Goal: Transaction & Acquisition: Purchase product/service

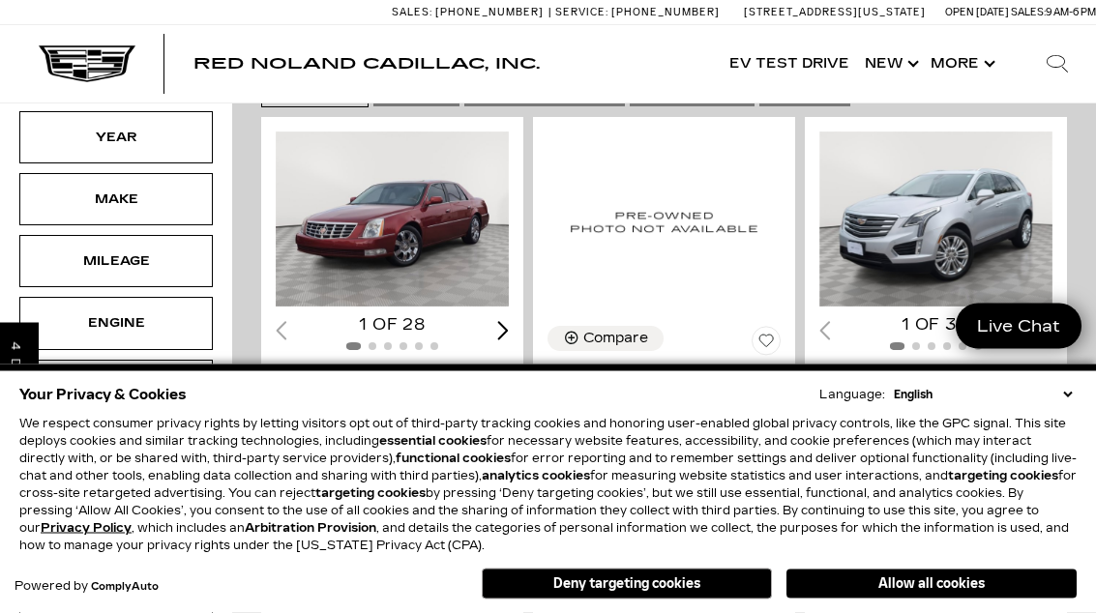
scroll to position [386, 0]
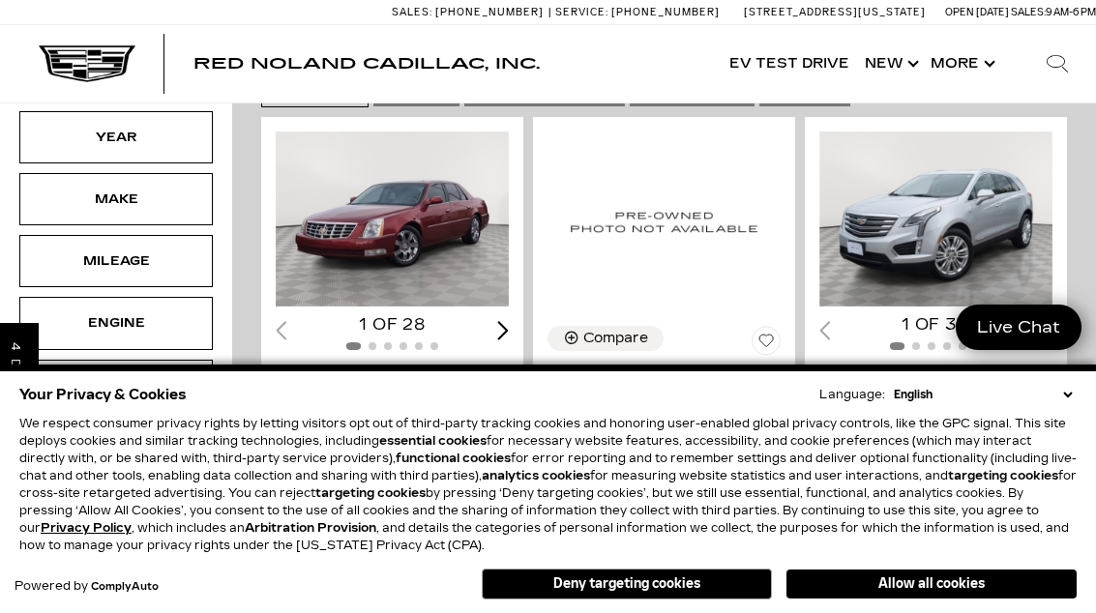
click at [944, 599] on button "Allow all cookies" at bounding box center [931, 584] width 290 height 29
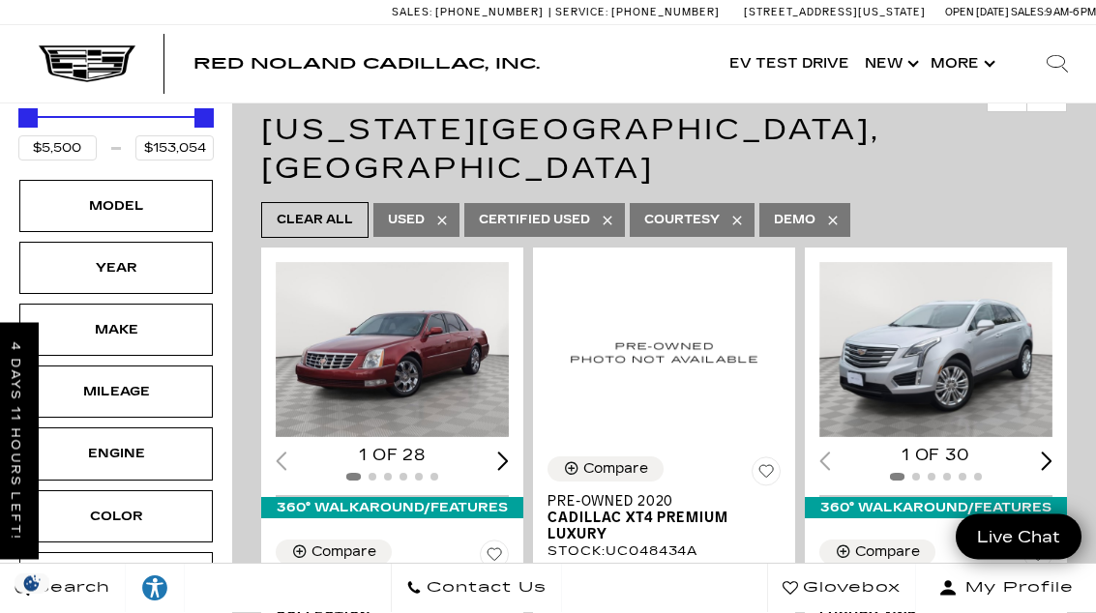
scroll to position [310, 0]
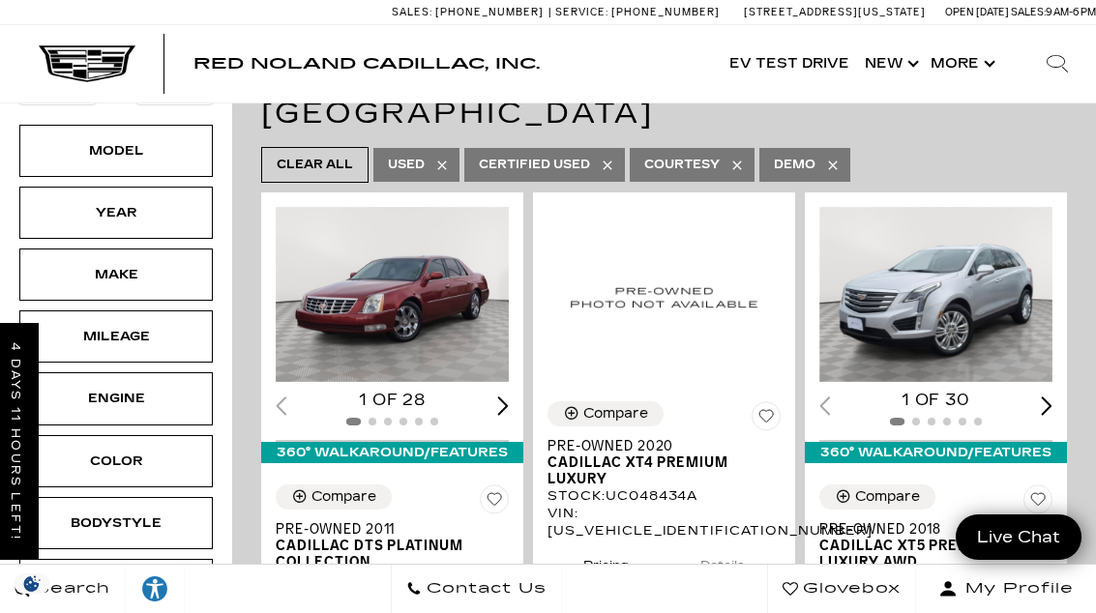
click at [86, 156] on div "Model" at bounding box center [116, 150] width 97 height 21
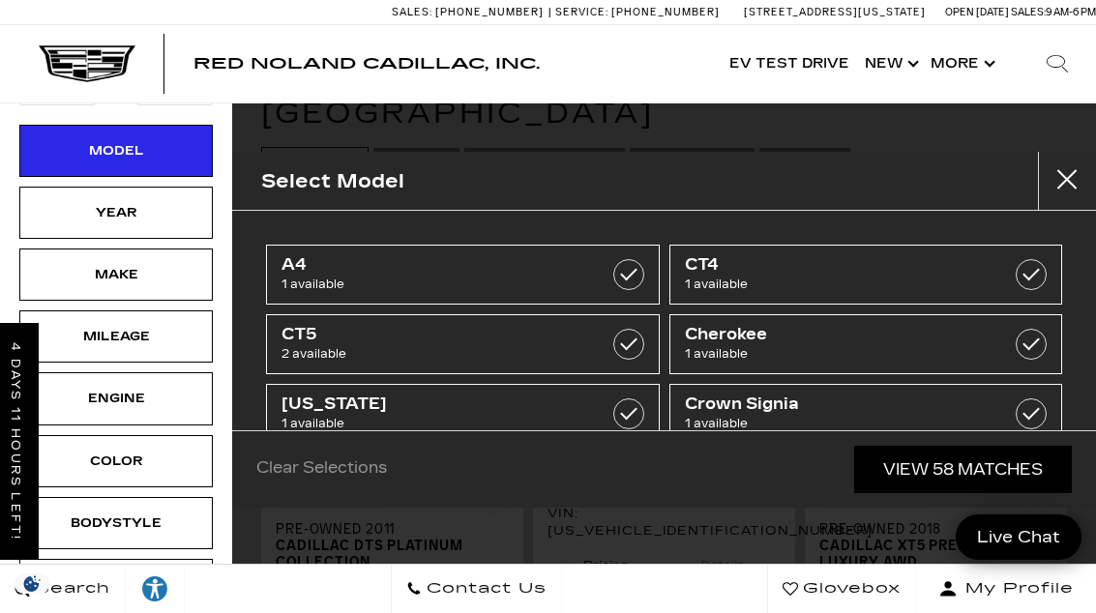
click at [73, 277] on div "Make" at bounding box center [116, 274] width 97 height 21
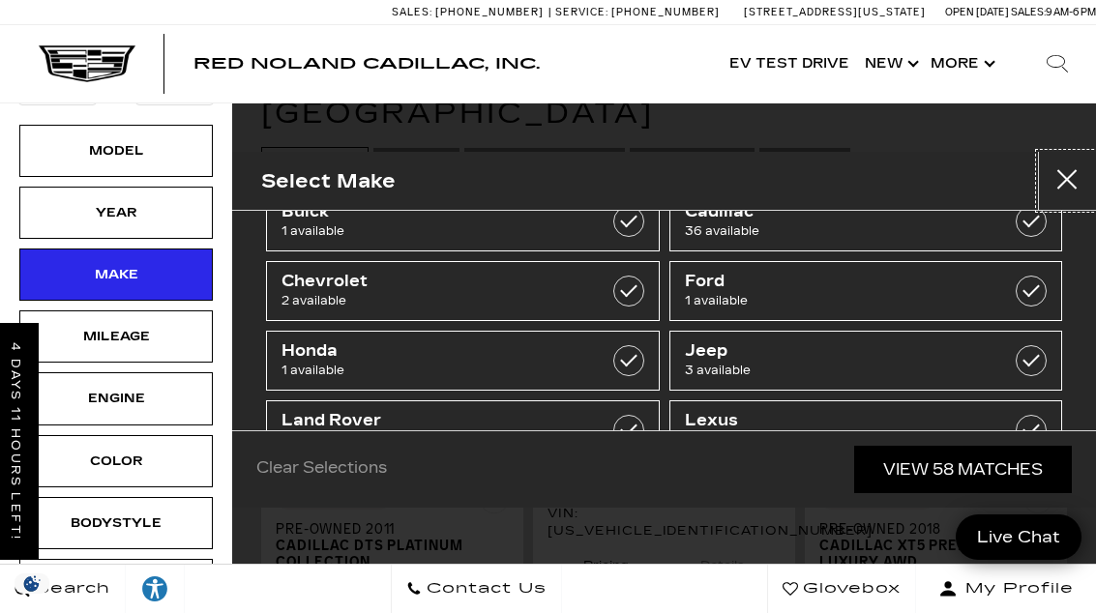
scroll to position [127, 0]
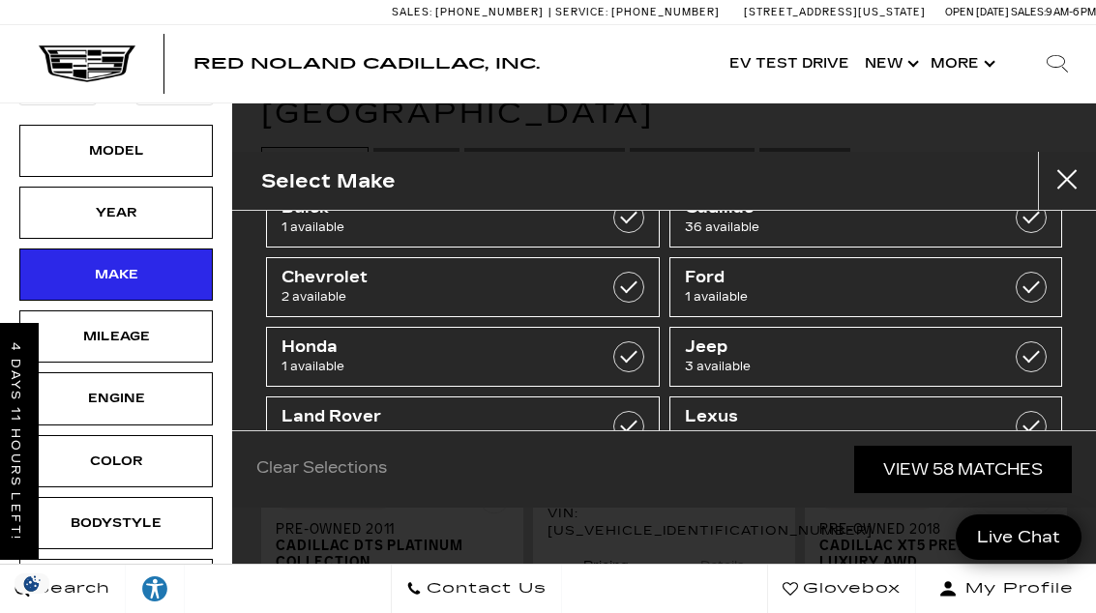
click at [451, 445] on span "2 available" at bounding box center [435, 436] width 308 height 19
type input "$69,995"
checkbox input "true"
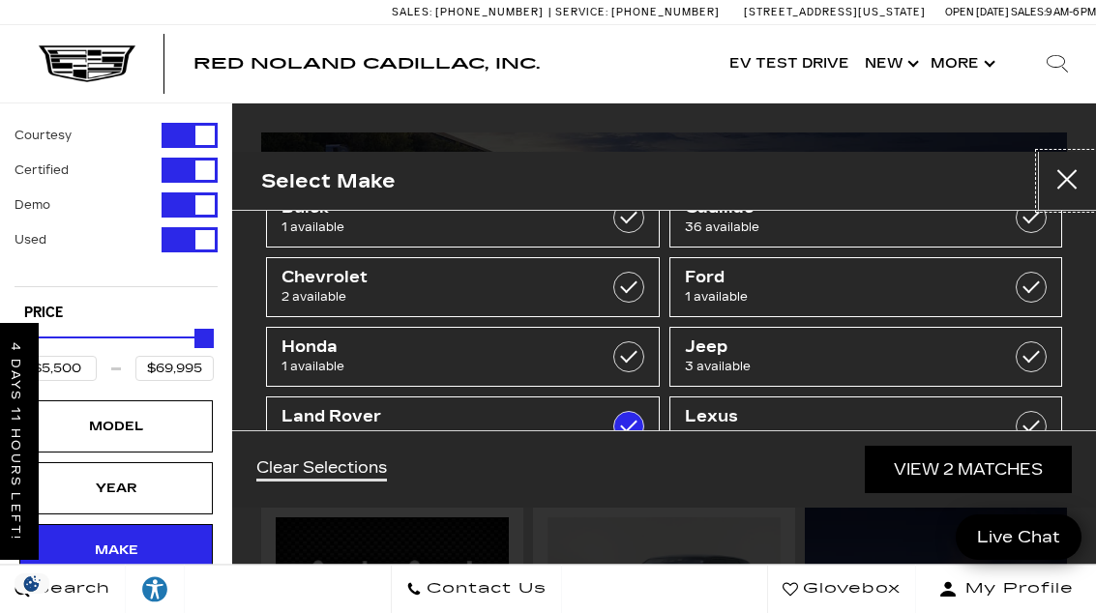
click at [1073, 177] on button "Close" at bounding box center [1067, 181] width 58 height 58
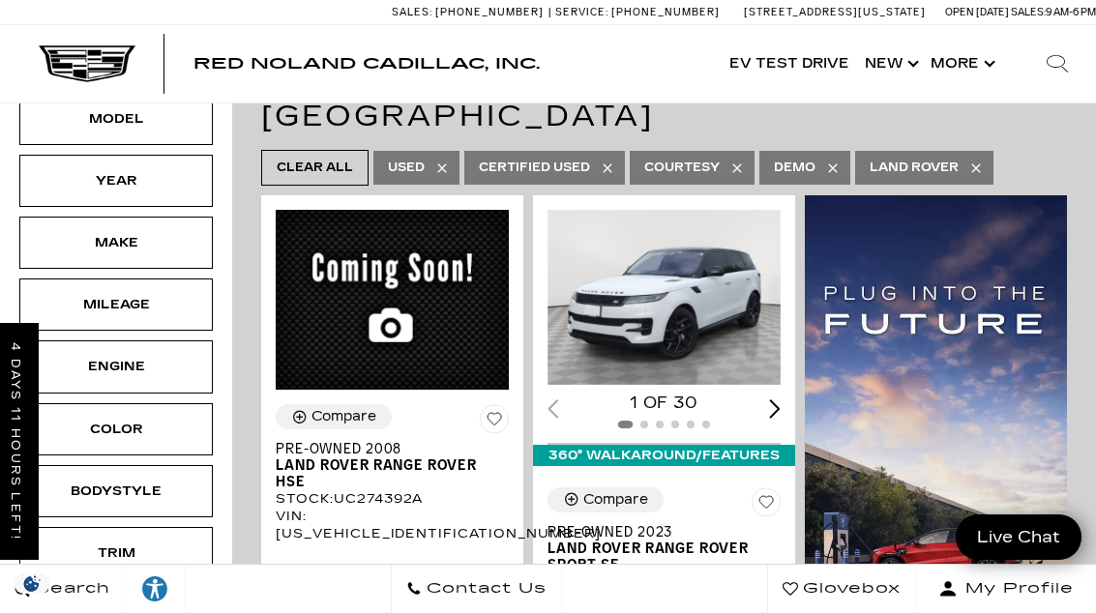
scroll to position [307, 0]
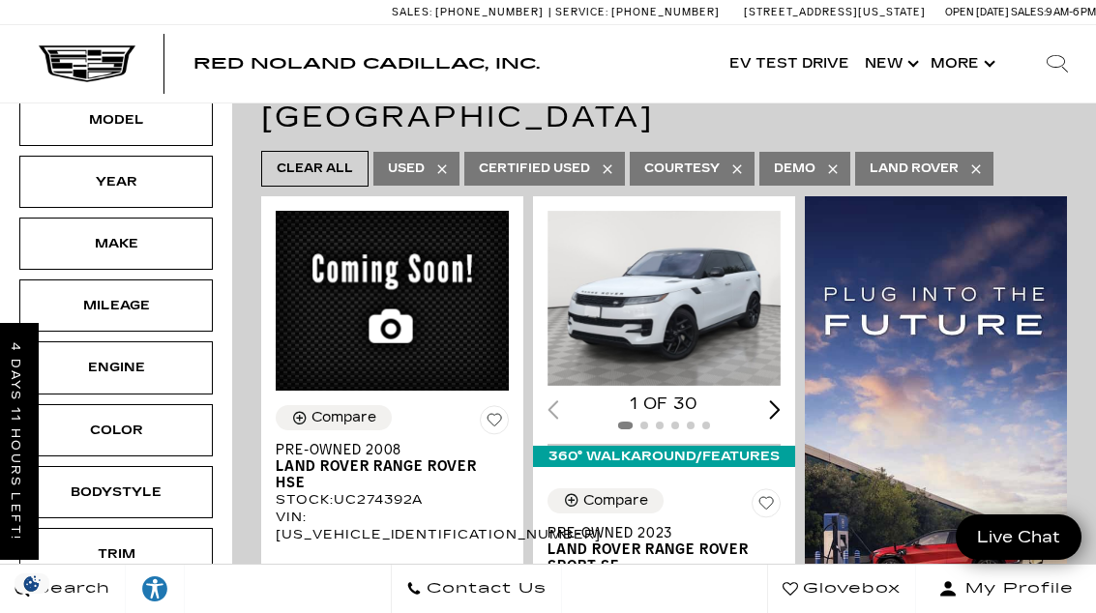
click at [110, 247] on div "Make" at bounding box center [116, 243] width 97 height 21
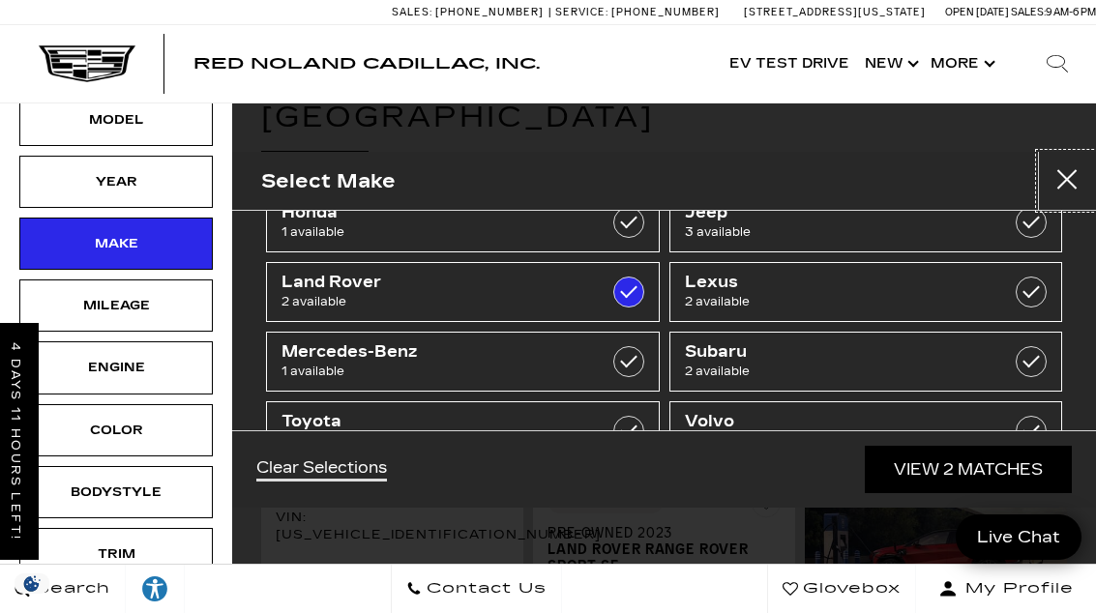
scroll to position [262, 0]
click at [1044, 288] on label at bounding box center [1031, 291] width 31 height 31
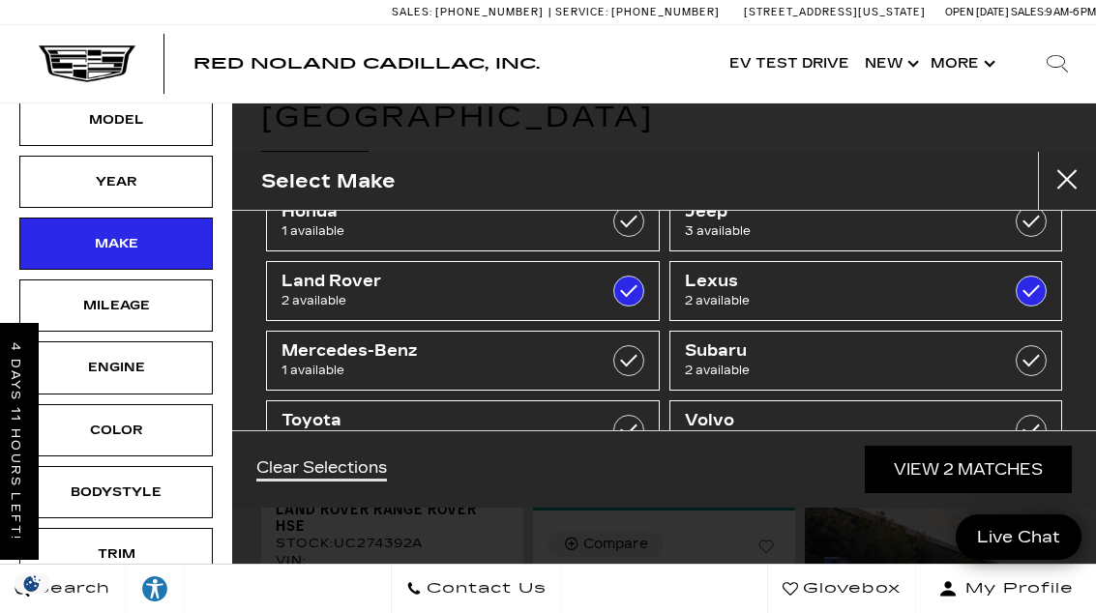
checkbox input "true"
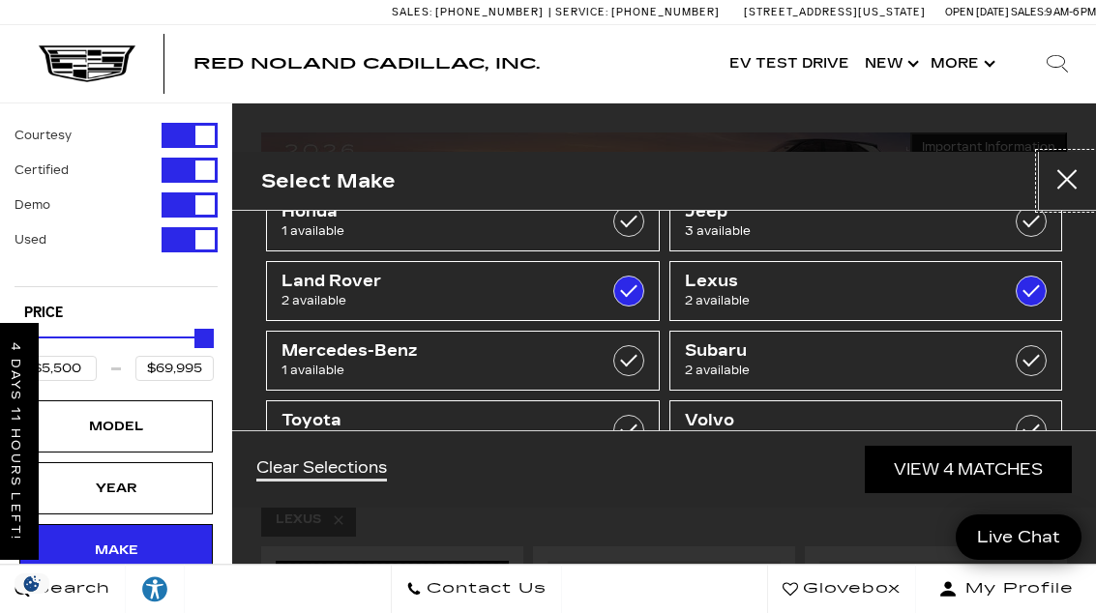
click at [1078, 179] on button "Close" at bounding box center [1067, 181] width 58 height 58
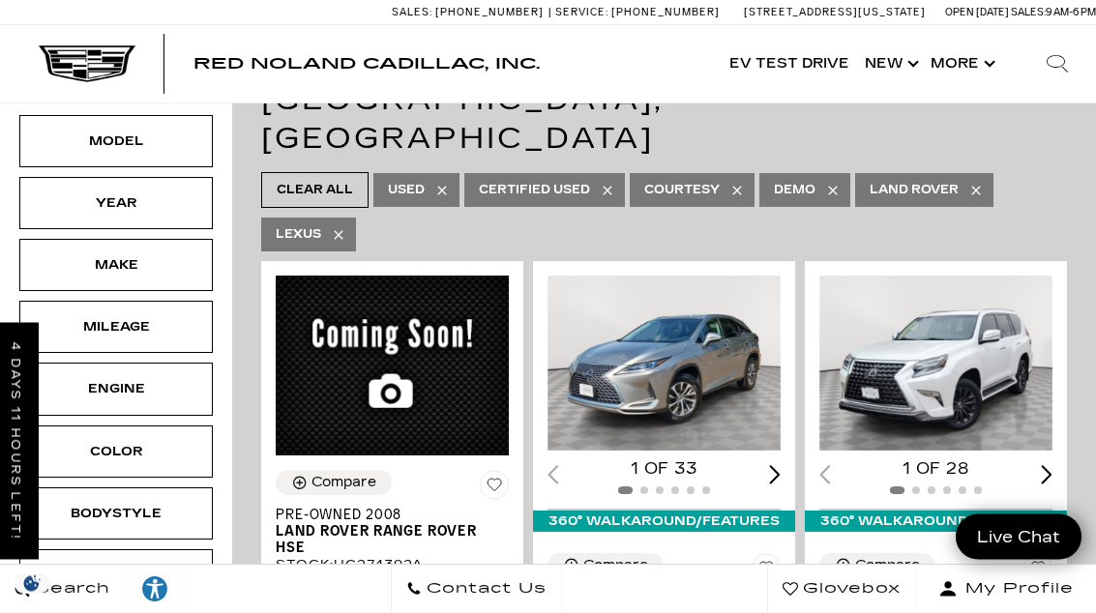
scroll to position [276, 0]
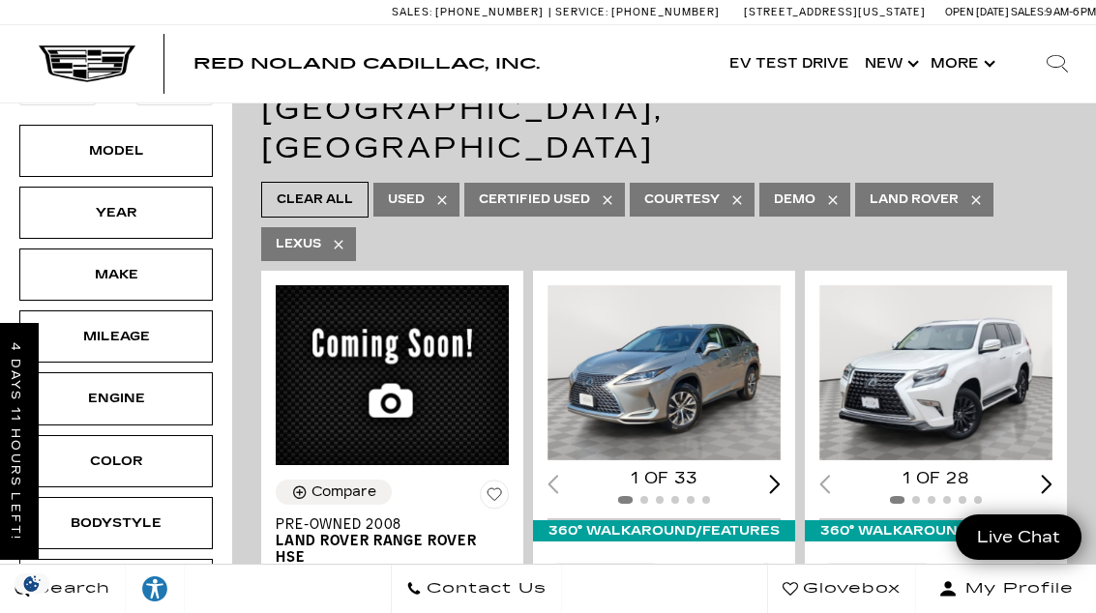
click at [116, 277] on div "Make" at bounding box center [116, 274] width 97 height 21
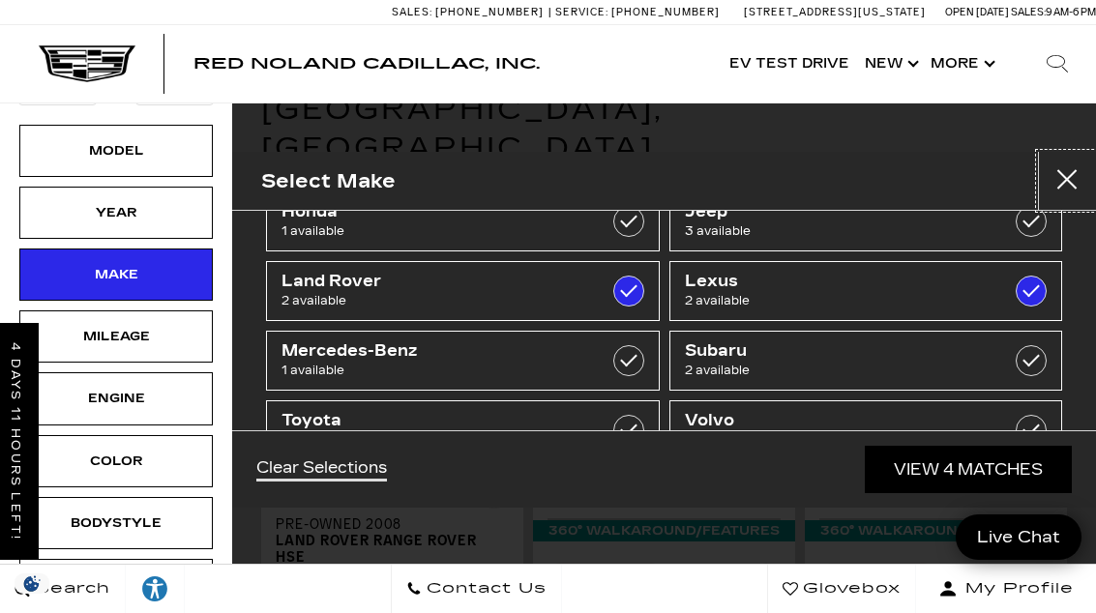
scroll to position [36, 0]
click at [525, 430] on span "1 available" at bounding box center [435, 439] width 308 height 19
checkbox input "true"
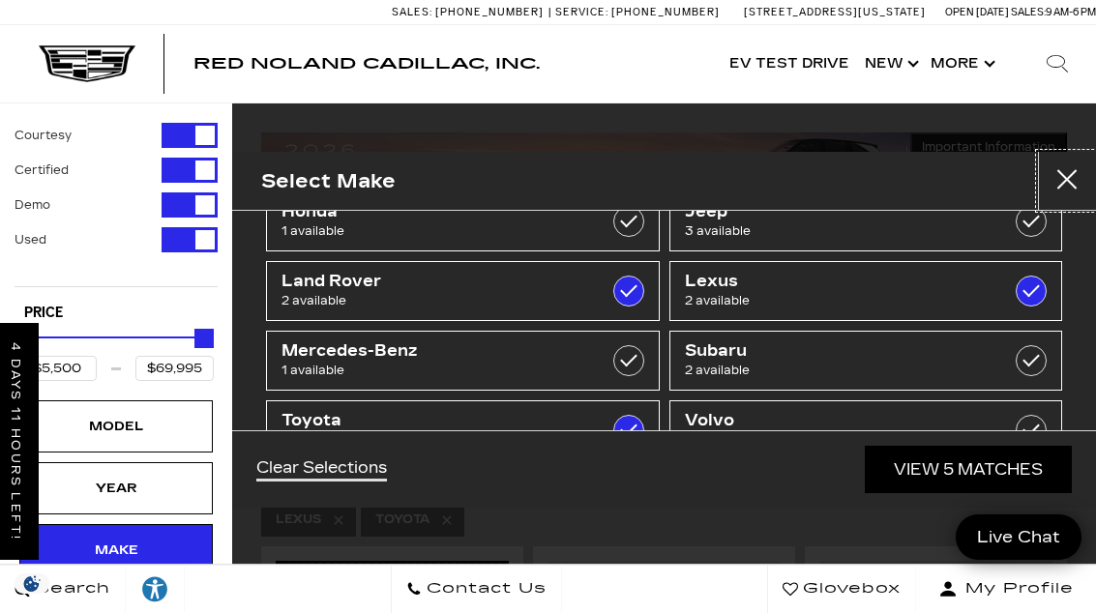
click at [1081, 152] on button "Close" at bounding box center [1067, 181] width 58 height 58
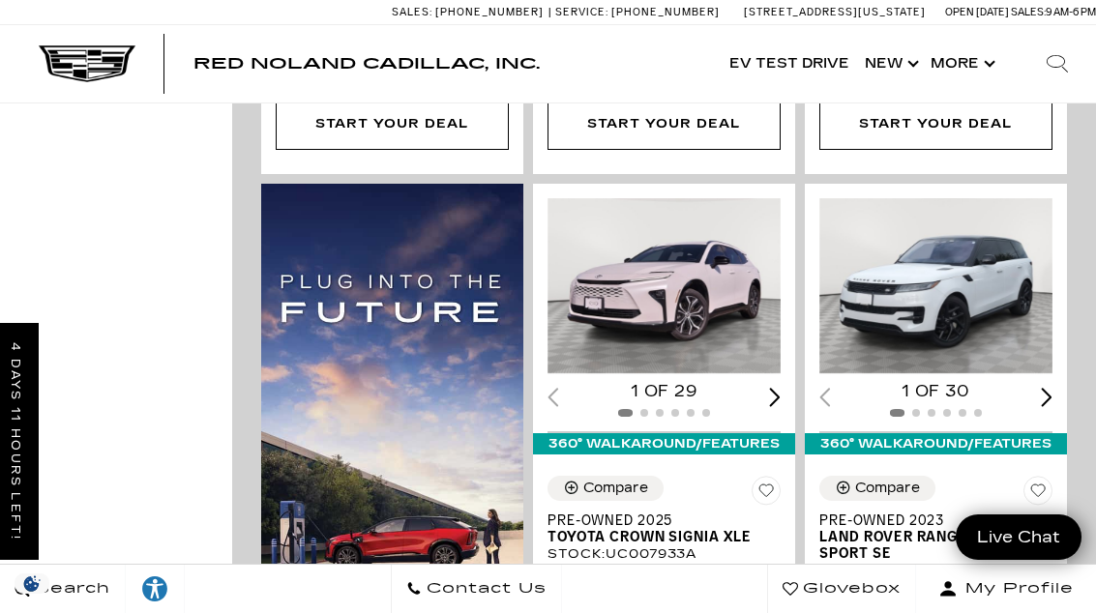
scroll to position [989, 0]
